Goal: Task Accomplishment & Management: Manage account settings

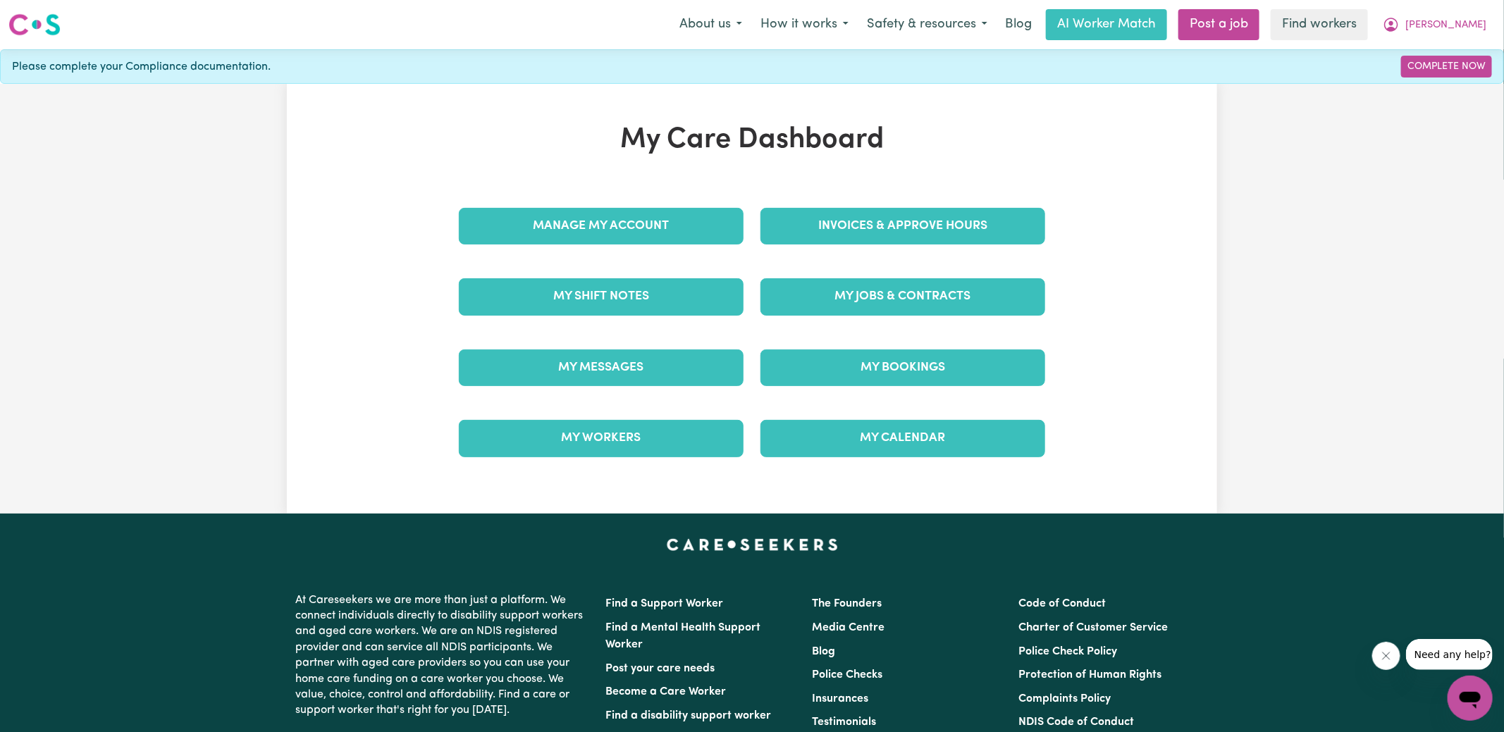
click at [776, 195] on div "Invoices & Approve Hours" at bounding box center [903, 226] width 302 height 70
click at [777, 224] on link "Invoices & Approve Hours" at bounding box center [903, 226] width 285 height 37
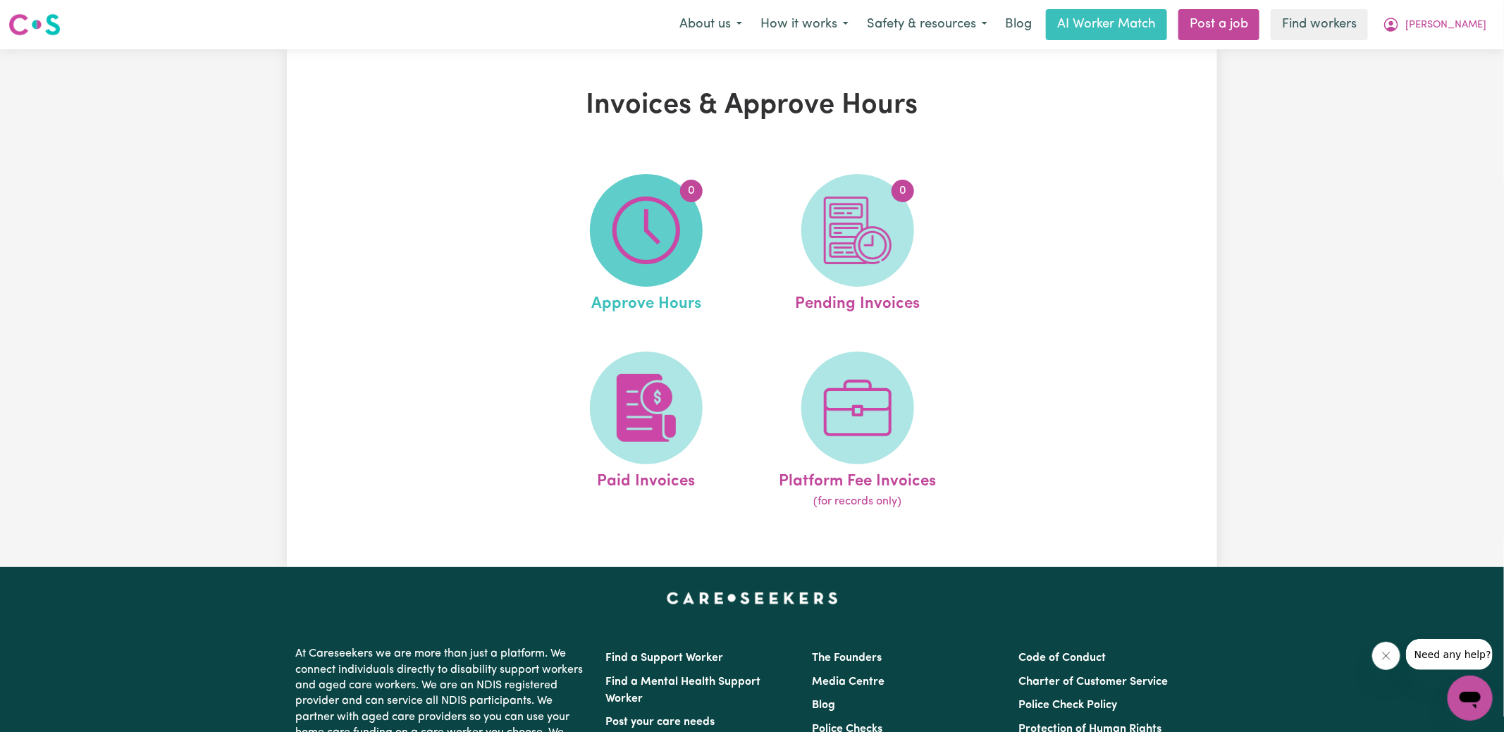
click at [648, 226] on img at bounding box center [646, 231] width 68 height 68
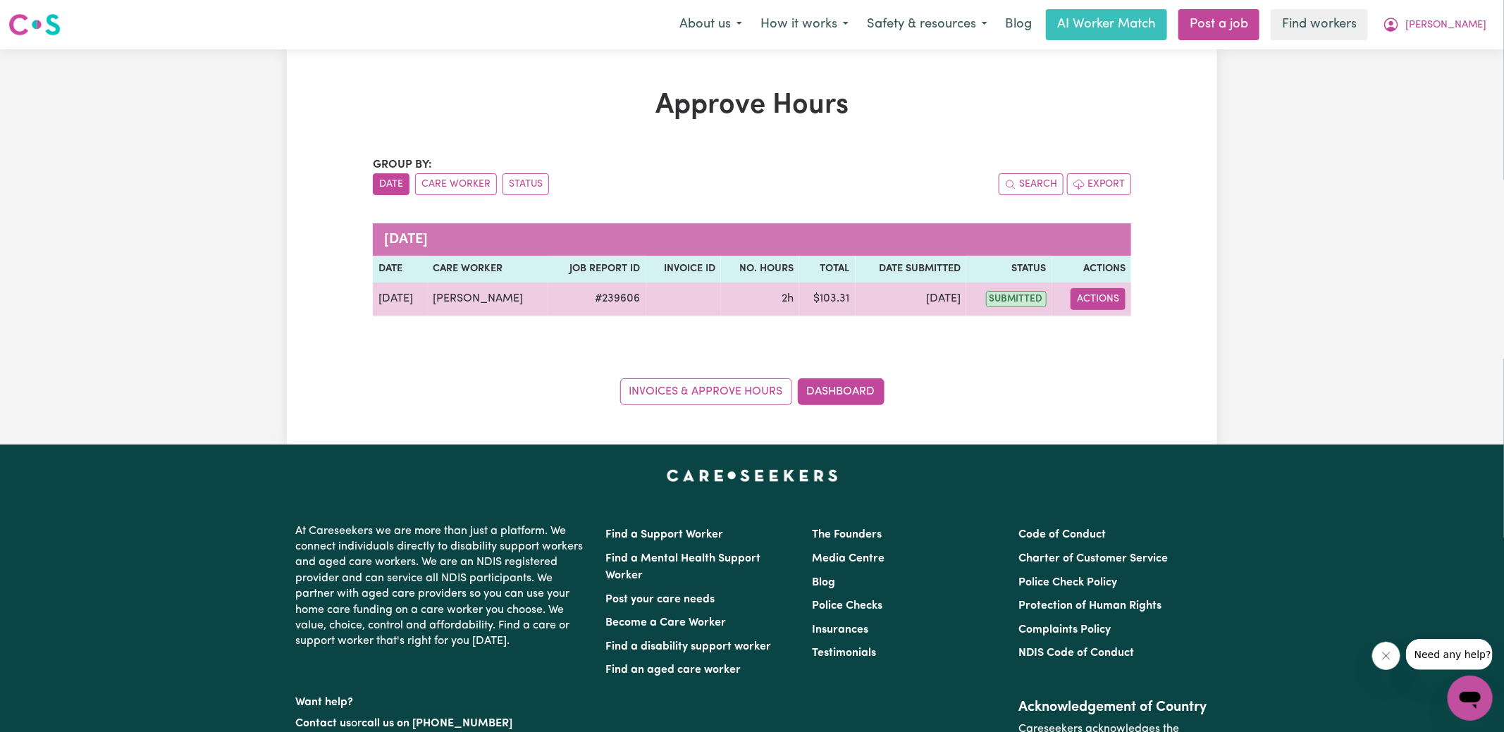
click at [1100, 297] on button "Actions" at bounding box center [1098, 299] width 55 height 22
click at [1128, 325] on link "View Job Report" at bounding box center [1133, 331] width 121 height 28
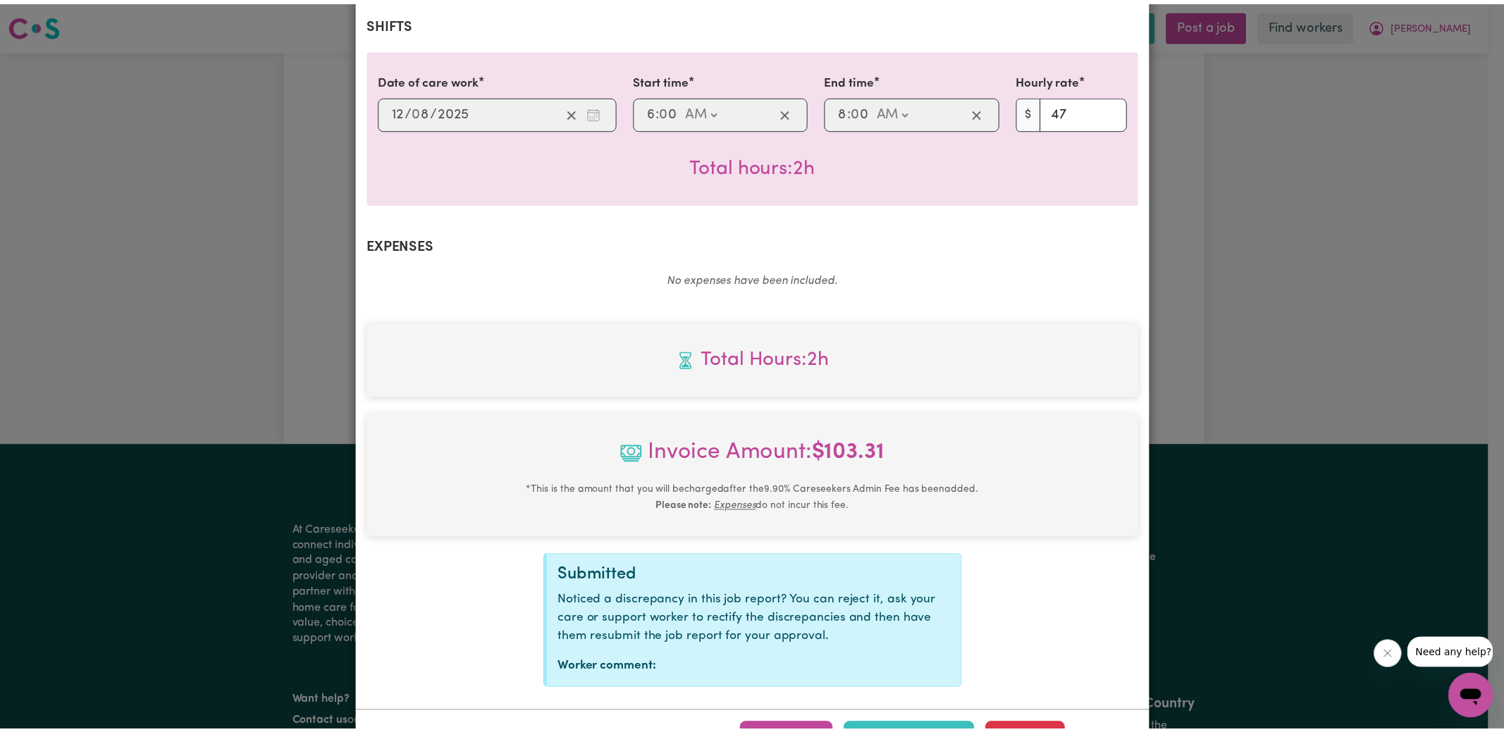
scroll to position [371, 0]
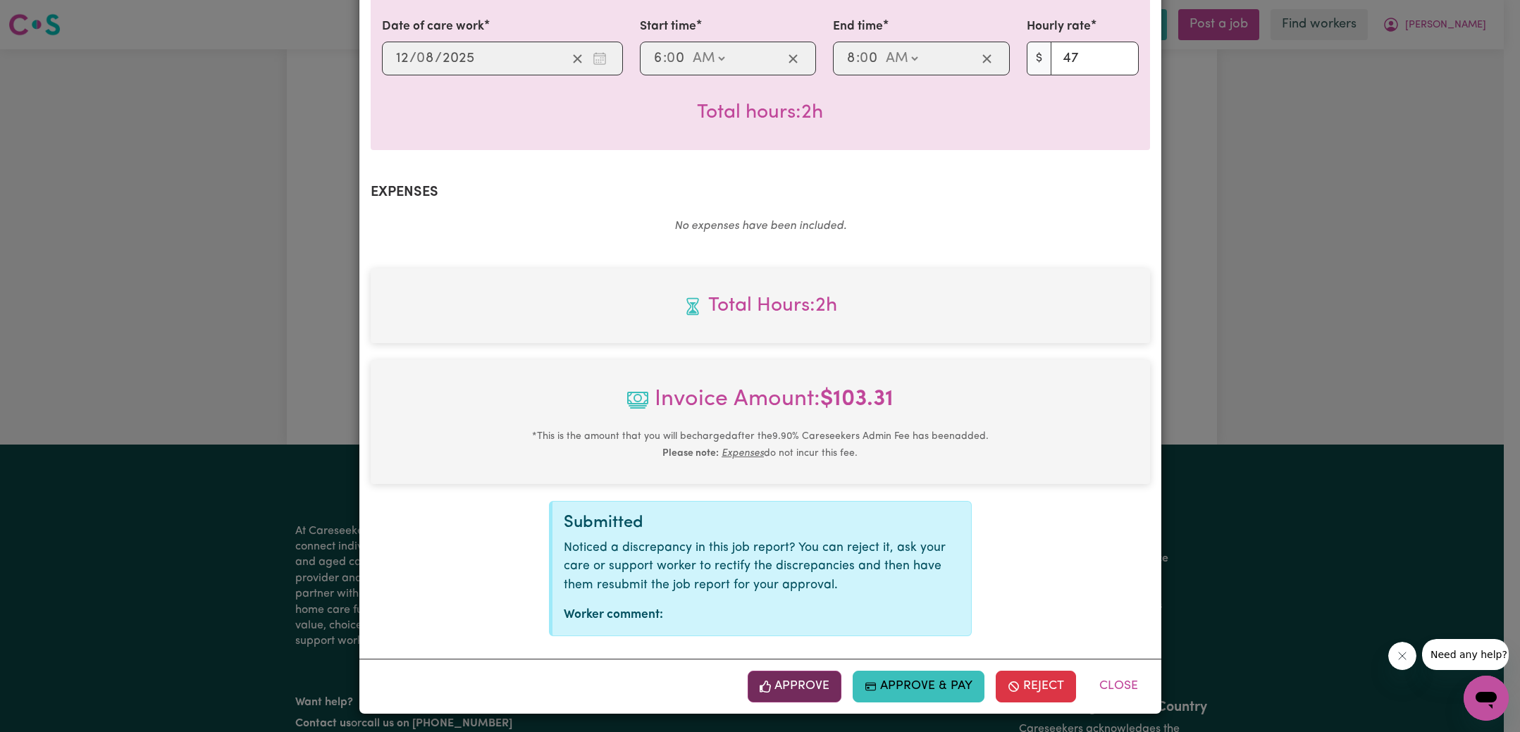
click at [823, 678] on button "Approve" at bounding box center [795, 686] width 94 height 31
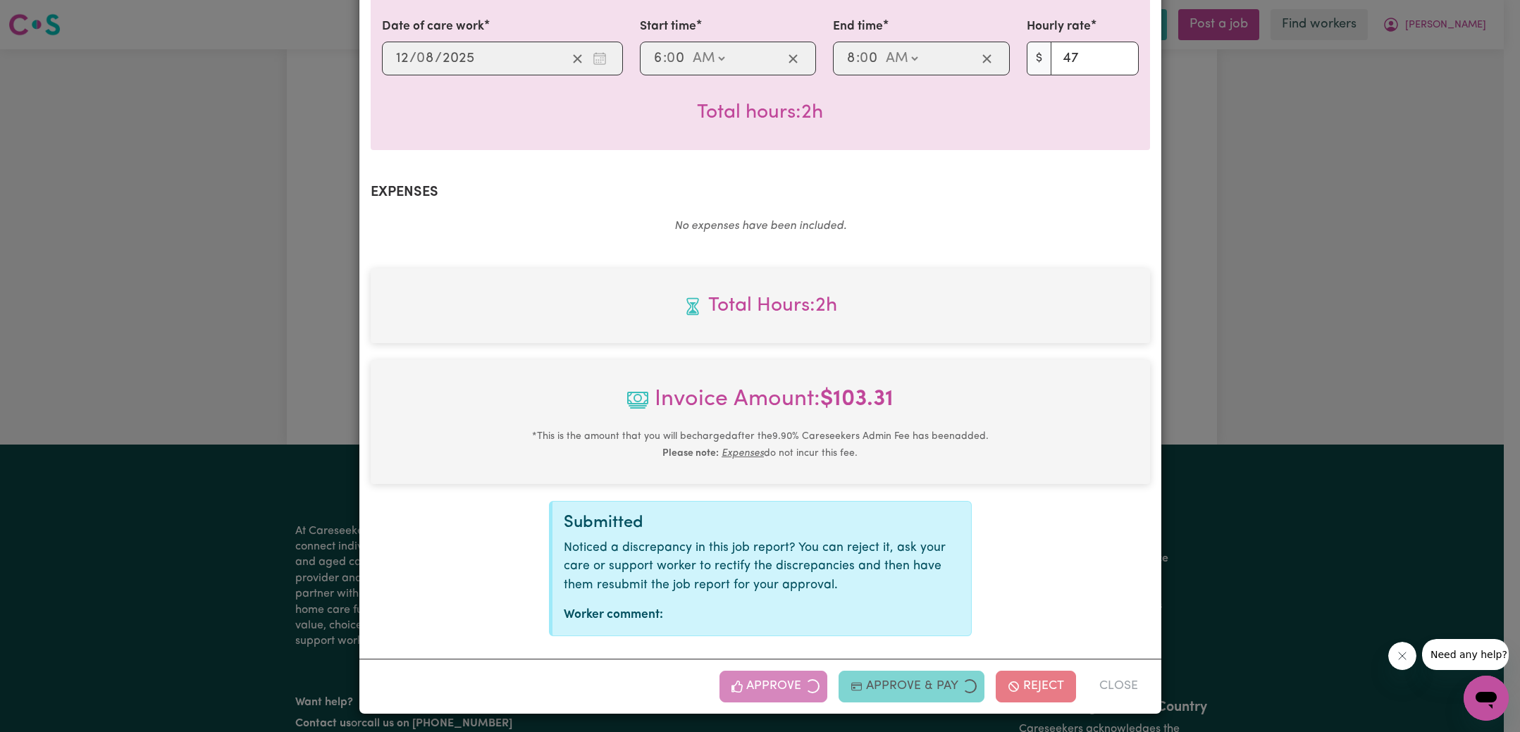
click at [1349, 388] on div "Job Report # 239606 - [PERSON_NAME] Summary Job report # 239606 Client name: [P…" at bounding box center [760, 366] width 1520 height 732
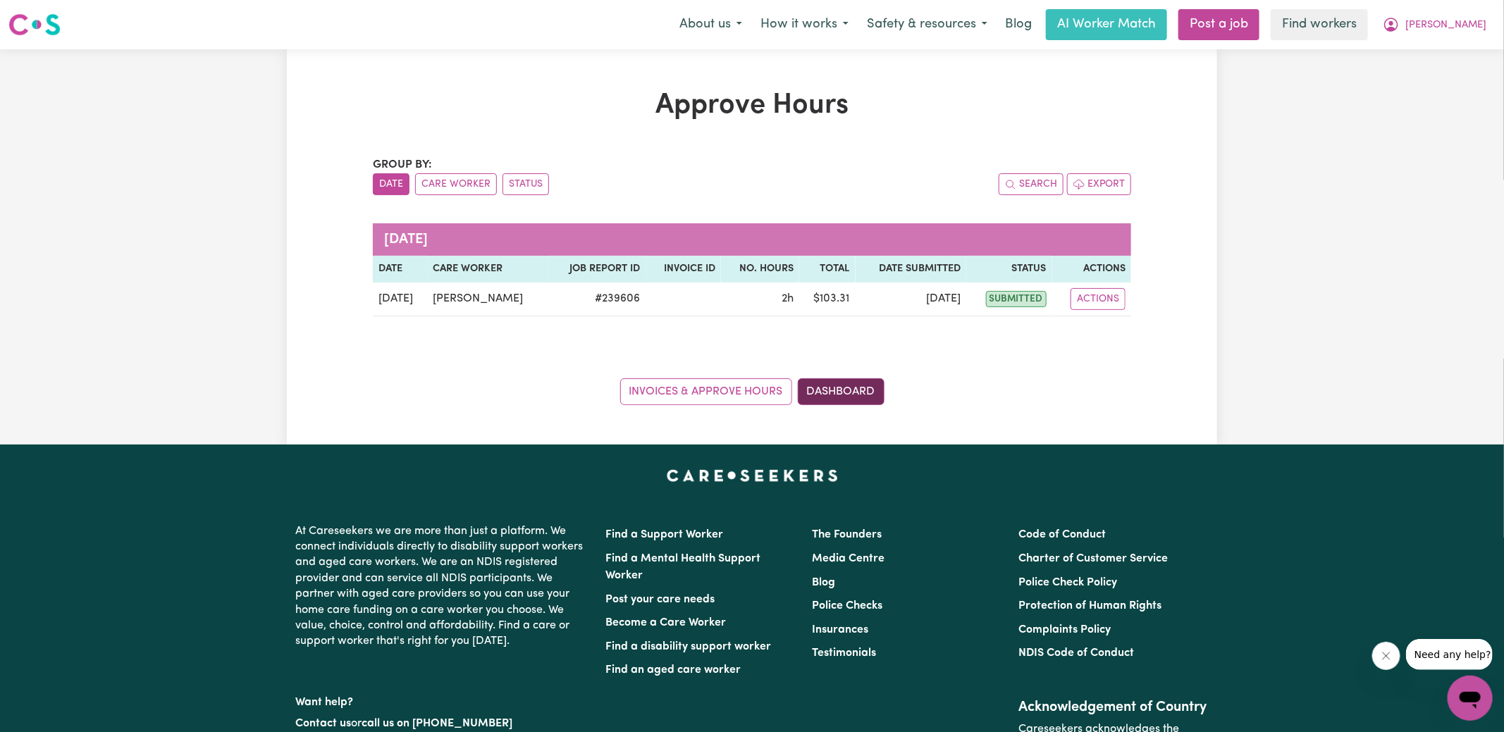
click at [880, 385] on link "Dashboard" at bounding box center [841, 391] width 87 height 27
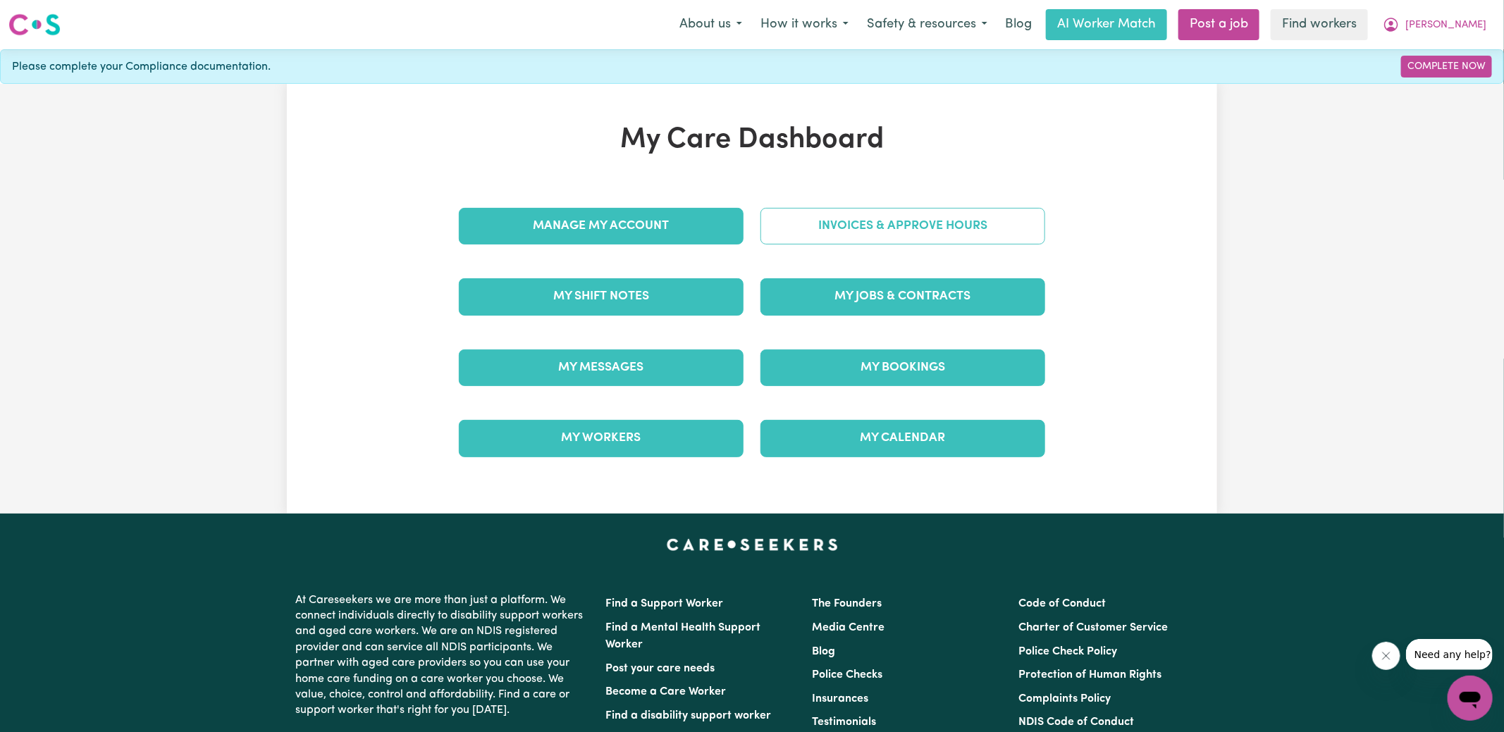
click at [884, 223] on link "Invoices & Approve Hours" at bounding box center [903, 226] width 285 height 37
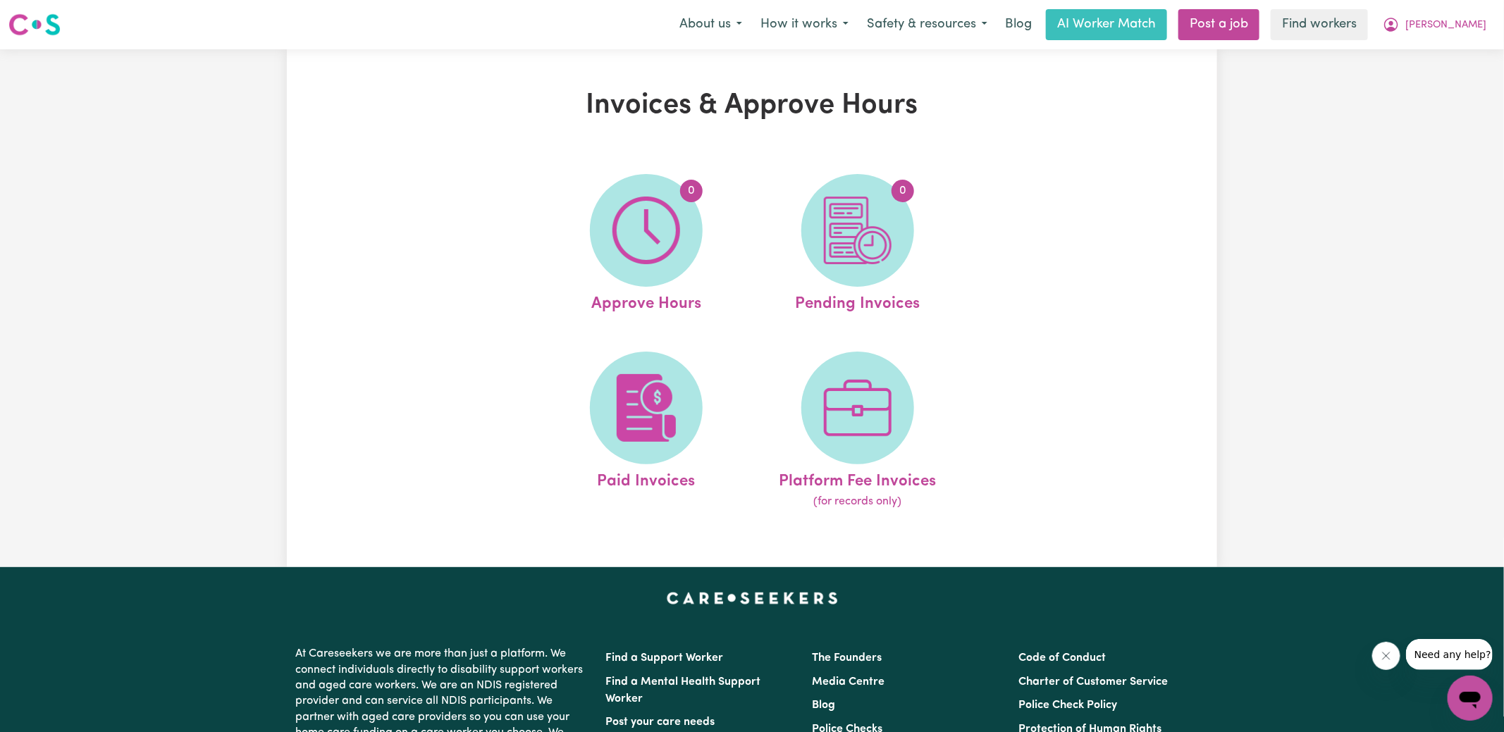
click at [887, 232] on img at bounding box center [858, 231] width 68 height 68
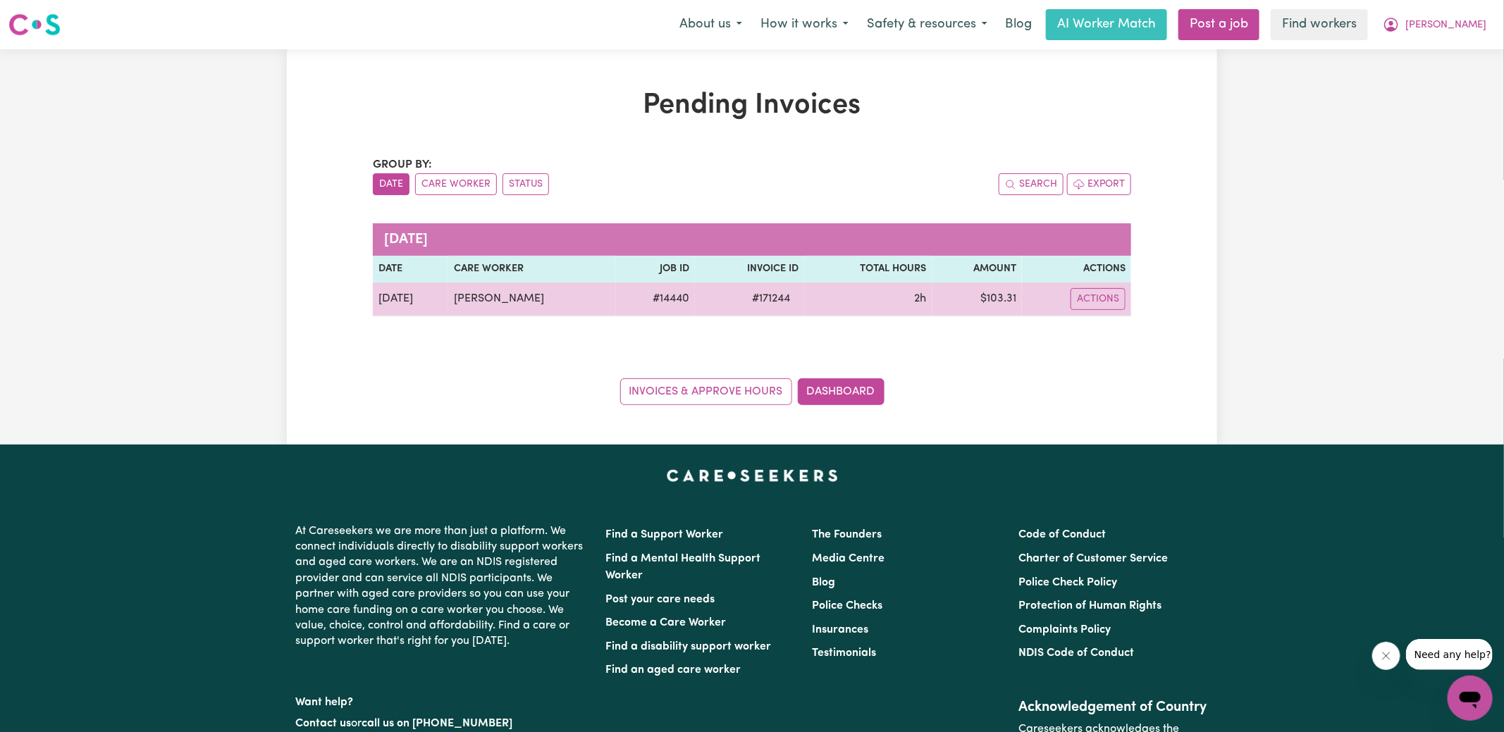
click at [771, 303] on span "# 171244" at bounding box center [771, 298] width 55 height 17
click at [771, 302] on span "# 171244" at bounding box center [771, 298] width 55 height 17
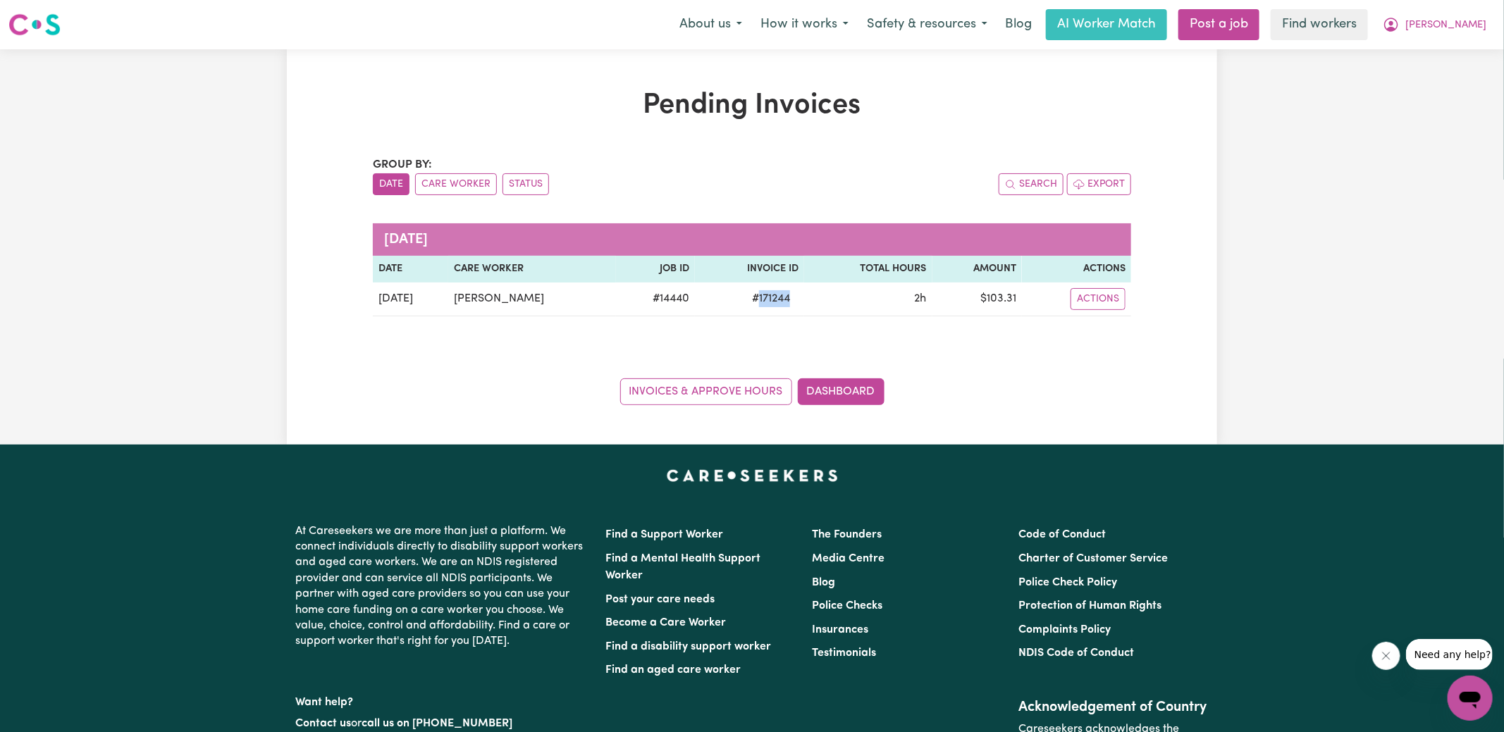
copy span "171244"
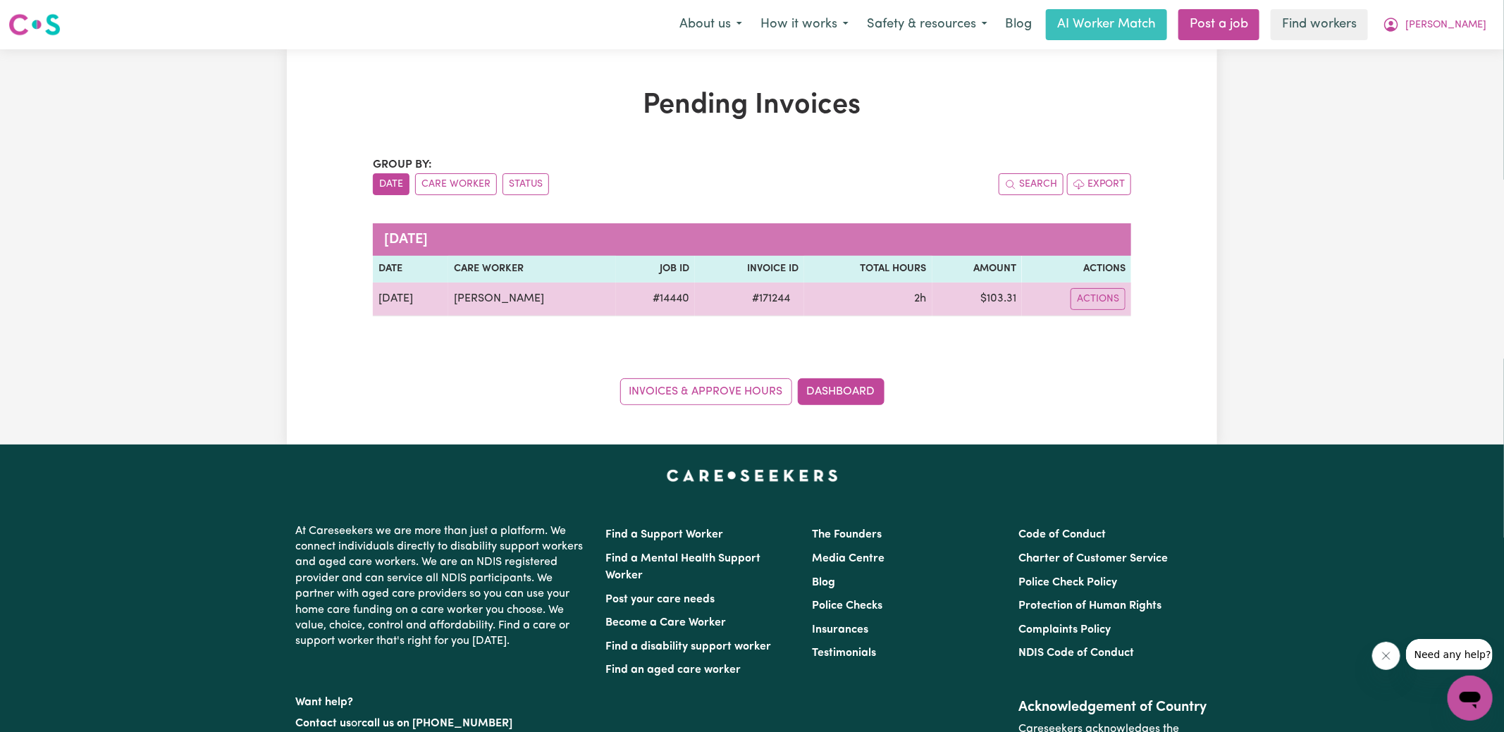
click at [1008, 296] on td "$ 103.31" at bounding box center [977, 300] width 90 height 34
click at [1007, 296] on td "$ 103.31" at bounding box center [977, 300] width 90 height 34
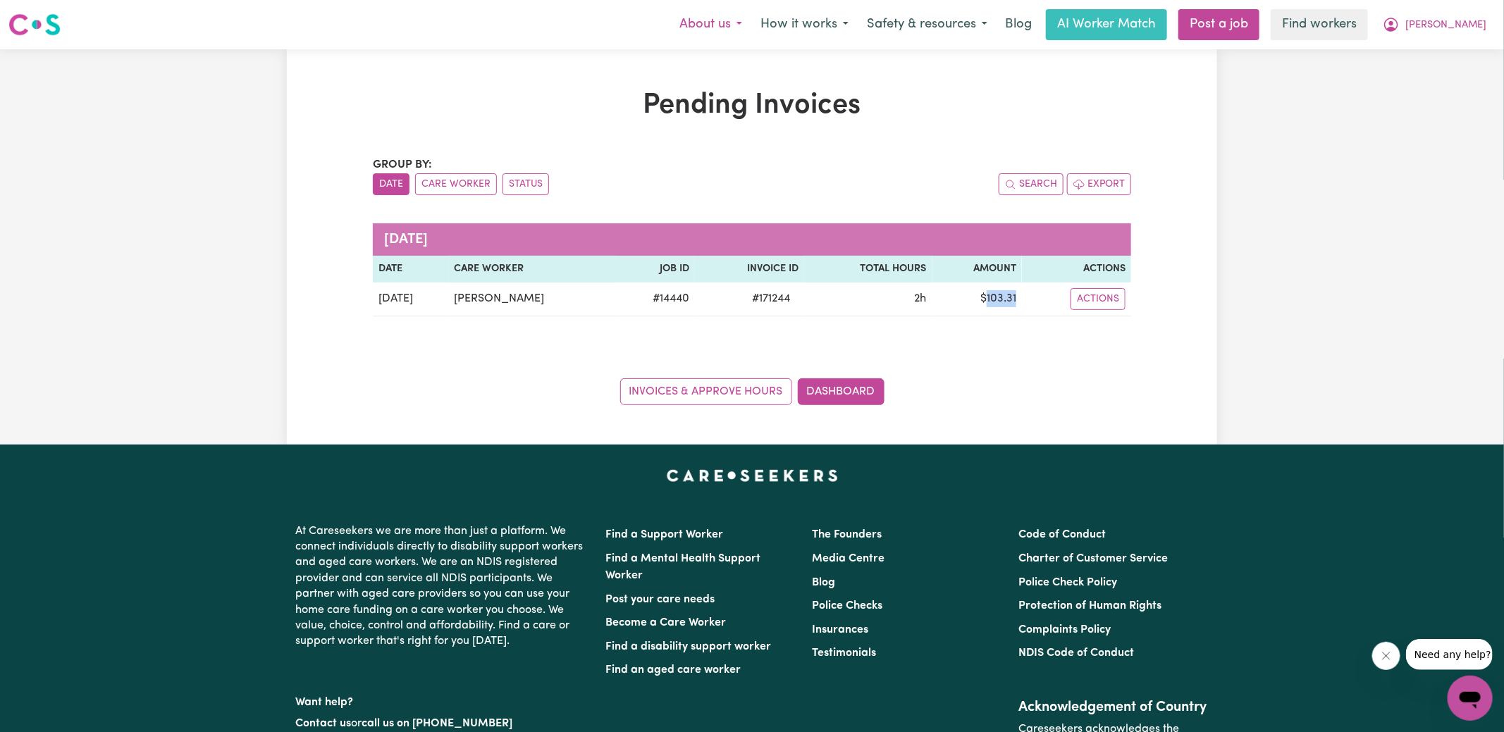
copy td "103.31"
click at [1456, 35] on button "[PERSON_NAME]" at bounding box center [1435, 25] width 122 height 30
click at [1454, 75] on link "Logout" at bounding box center [1439, 81] width 111 height 27
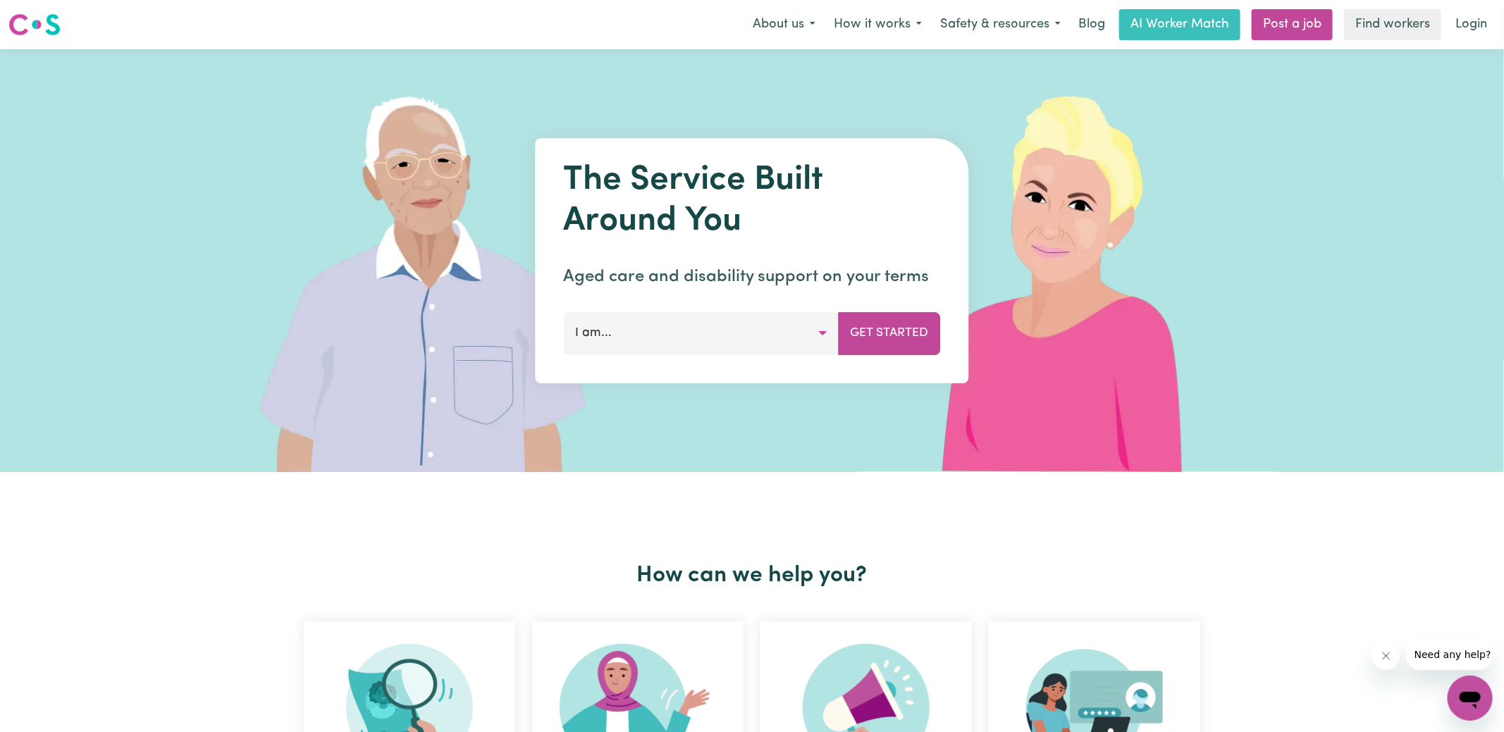
click at [1479, 35] on link "Login" at bounding box center [1471, 24] width 49 height 31
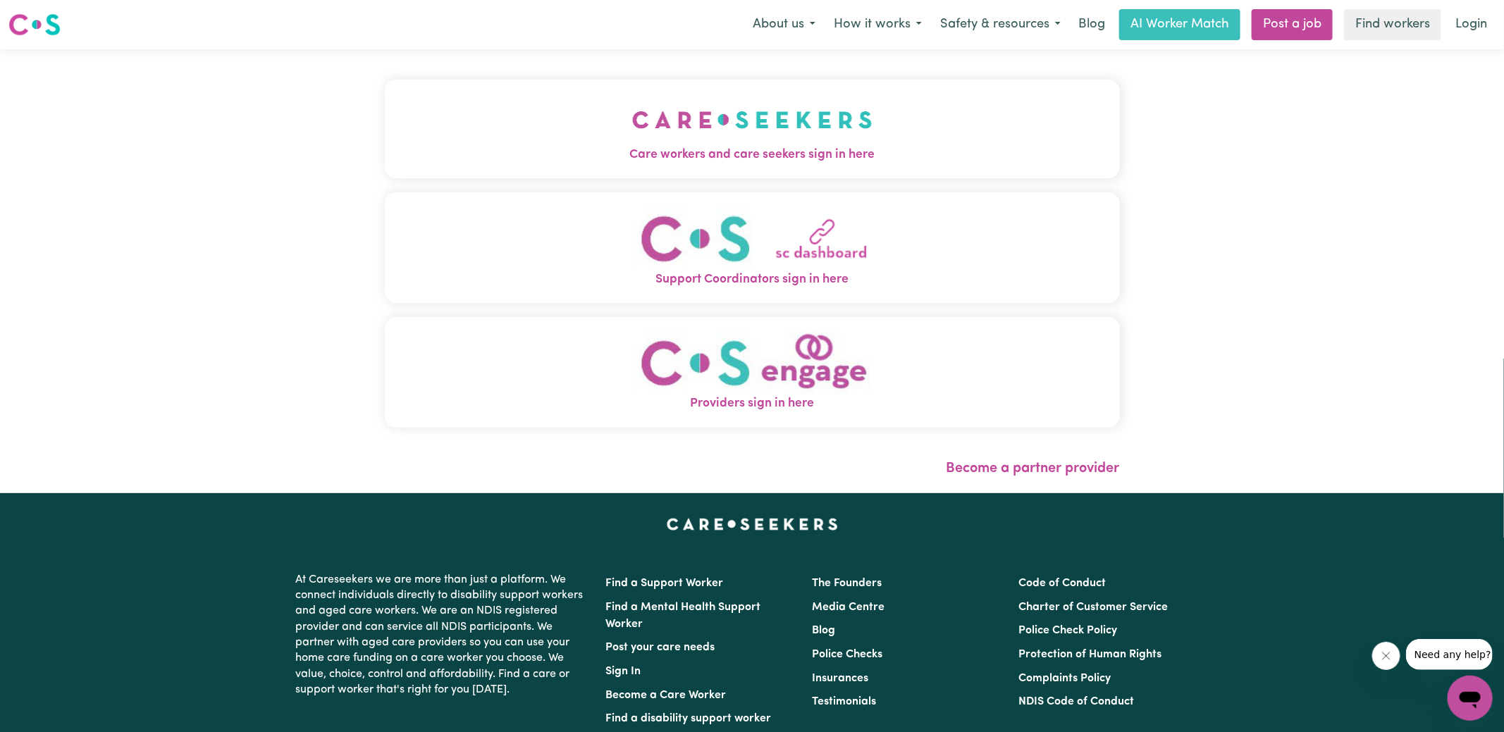
click at [646, 140] on img "Care workers and care seekers sign in here" at bounding box center [752, 120] width 240 height 52
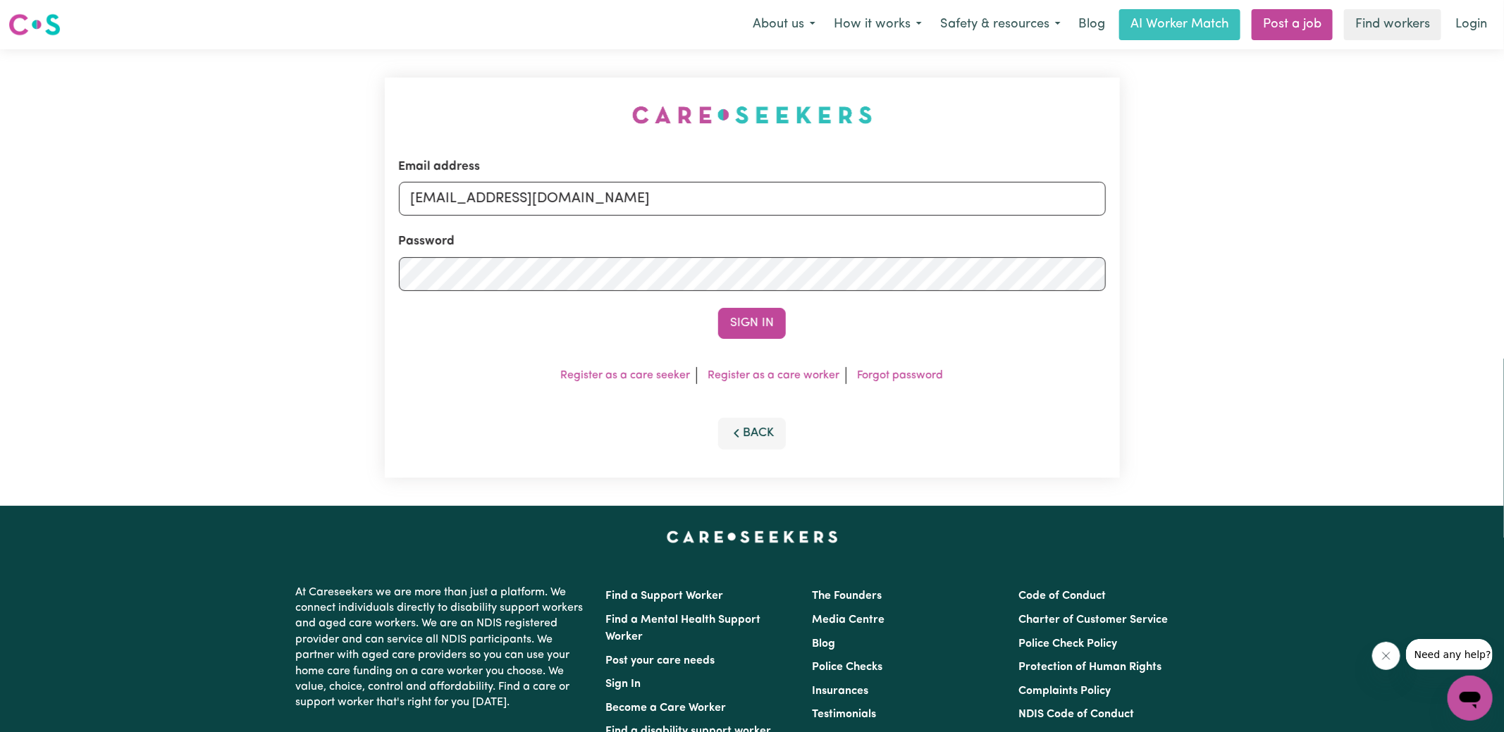
click at [371, 45] on nav "Menu About us How it works Safety & resources Blog AI Worker Match Post a job F…" at bounding box center [752, 24] width 1504 height 49
drag, startPoint x: 485, startPoint y: 199, endPoint x: 1054, endPoint y: 252, distance: 572.0
click at [1054, 252] on form "Email address [EMAIL_ADDRESS][DOMAIN_NAME] Password Sign In" at bounding box center [752, 248] width 707 height 181
type input "[PERSON_NAME][EMAIL_ADDRESS][DOMAIN_NAME]"
click at [718, 308] on button "Sign In" at bounding box center [752, 323] width 68 height 31
